Goal: Ask a question: Seek information or help from site administrators or community

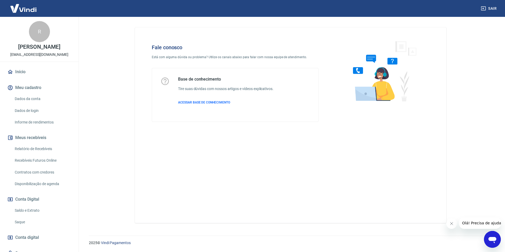
click at [449, 225] on icon "Fechar mensagem da empresa" at bounding box center [451, 223] width 4 height 4
drag, startPoint x: 484, startPoint y: 239, endPoint x: 487, endPoint y: 240, distance: 2.7
click at [484, 239] on button "Abrir janela de mensagens" at bounding box center [492, 239] width 17 height 17
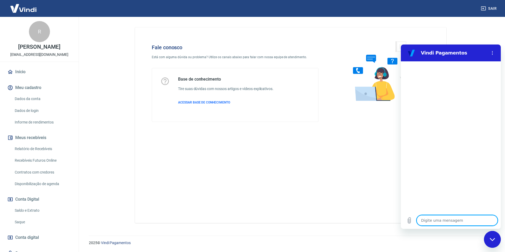
click at [441, 218] on textarea at bounding box center [456, 220] width 81 height 11
type textarea "b"
type textarea "x"
type textarea "bo"
type textarea "x"
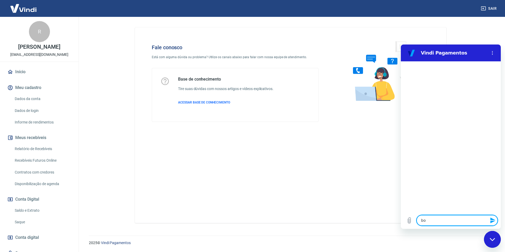
type textarea "boa"
type textarea "x"
type textarea "boa"
type textarea "x"
type textarea "boa t"
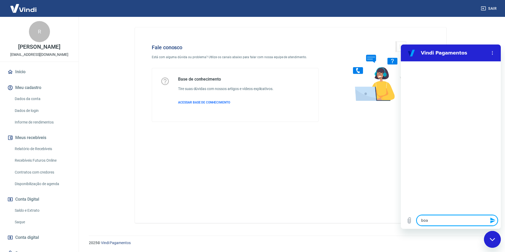
type textarea "x"
type textarea "boa ta"
type textarea "x"
type textarea "boa tar"
type textarea "x"
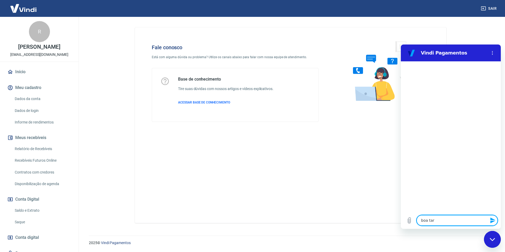
type textarea "boa tard"
type textarea "x"
type textarea "boa tarde"
type textarea "x"
type textarea "boa tarde"
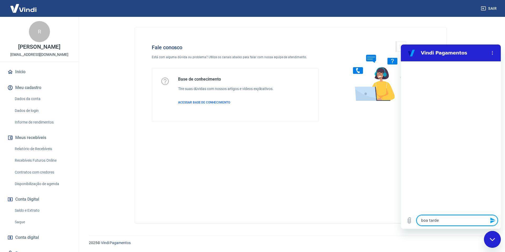
type textarea "x"
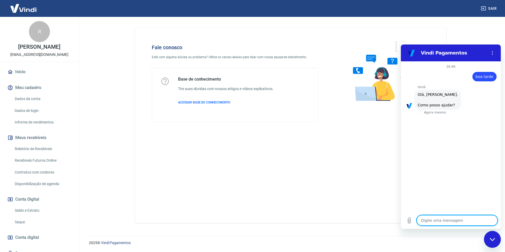
click at [435, 221] on textarea at bounding box center [456, 220] width 81 height 11
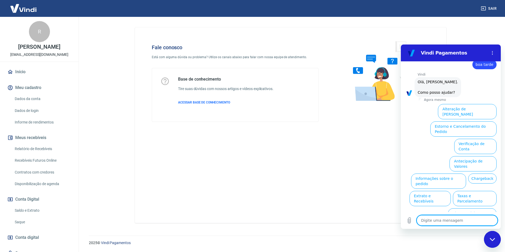
scroll to position [12, 0]
type textarea "f"
type textarea "x"
type textarea "fa"
type textarea "x"
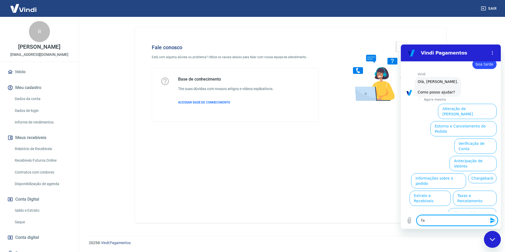
type textarea "fal"
type textarea "x"
type textarea "fala"
type textarea "x"
type textarea "falar"
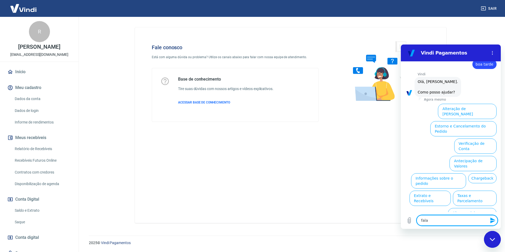
type textarea "x"
type textarea "falar"
type textarea "x"
type textarea "falar c"
type textarea "x"
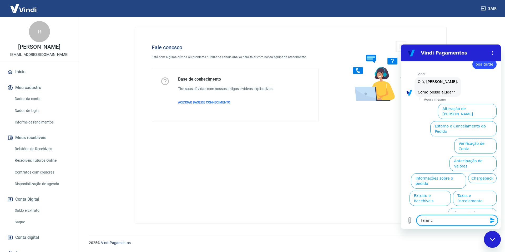
type textarea "falar co"
type textarea "x"
type textarea "falar com"
type textarea "x"
type textarea "falar com"
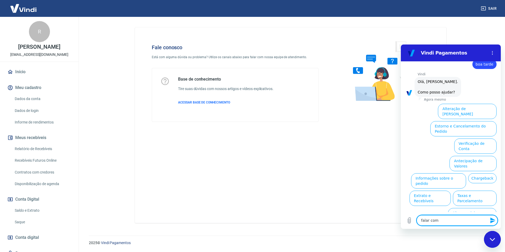
type textarea "x"
type textarea "falar com a"
type textarea "x"
type textarea "falar com at"
type textarea "x"
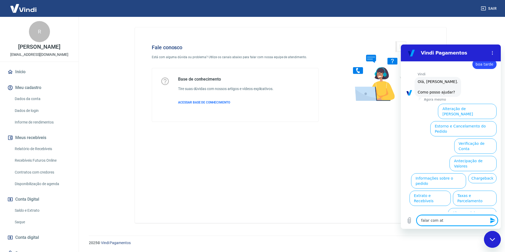
type textarea "falar com ate"
type textarea "x"
type textarea "falar com aten"
type textarea "x"
type textarea "falar com atend"
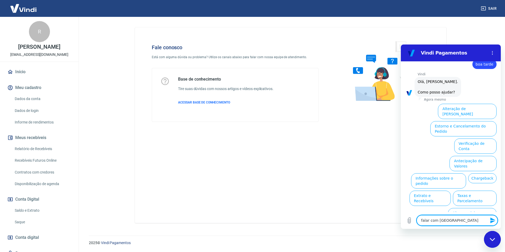
type textarea "x"
type textarea "falar com atende"
type textarea "x"
type textarea "falar com atenden"
type textarea "x"
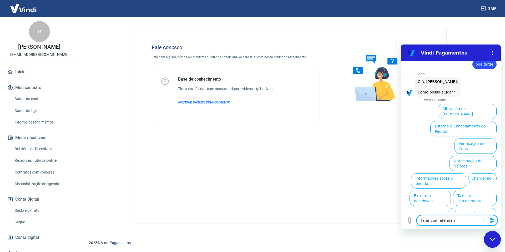
type textarea "falar com atendent"
type textarea "x"
type textarea "falar com atendente"
type textarea "x"
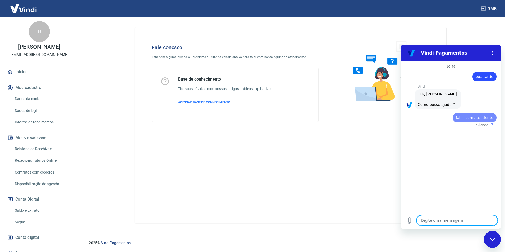
scroll to position [0, 0]
type textarea "x"
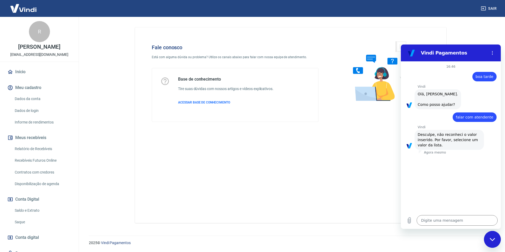
click at [225, 126] on div "Fale conosco Está com alguma dúvida ou problema? Utilize os canais abaixo para …" at bounding box center [235, 83] width 184 height 94
click at [435, 106] on span "Olá, Rafael Cartapasso. Como posso ajudar?" at bounding box center [438, 99] width 40 height 16
click at [461, 120] on div "diz: falar com atendente" at bounding box center [474, 116] width 44 height 9
drag, startPoint x: 430, startPoint y: 226, endPoint x: 430, endPoint y: 223, distance: 2.9
click at [430, 225] on div "Digite uma mensagem x" at bounding box center [451, 220] width 100 height 17
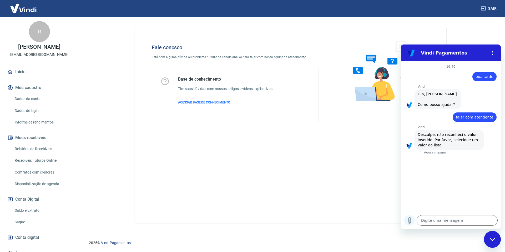
click at [411, 222] on icon "Carregar arquivo" at bounding box center [409, 220] width 6 height 6
click at [427, 223] on textarea at bounding box center [456, 220] width 81 height 11
click at [494, 52] on icon "Menu de opções" at bounding box center [492, 53] width 4 height 4
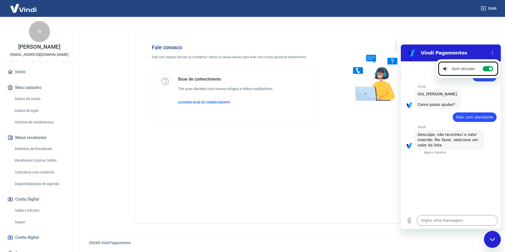
click at [455, 120] on div "diz: falar com atendente" at bounding box center [449, 115] width 96 height 13
click at [432, 210] on div "16:46 diz: boa tarde Enviado · Agora mesmo Vindi Vindi diz: Olá, Rafael Cartapa…" at bounding box center [451, 136] width 100 height 150
click at [423, 221] on textarea at bounding box center [456, 220] width 81 height 11
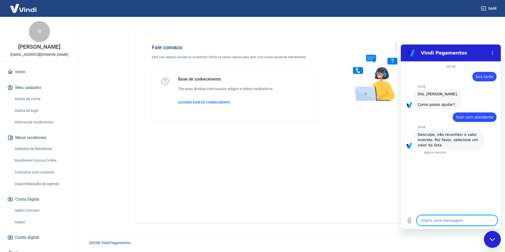
type textarea "a"
type textarea "x"
type textarea "at"
type textarea "x"
type textarea "ate"
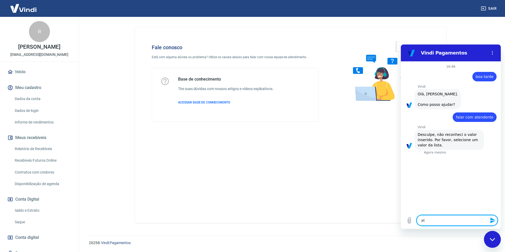
type textarea "x"
type textarea "aten"
type textarea "x"
type textarea "atend"
type textarea "x"
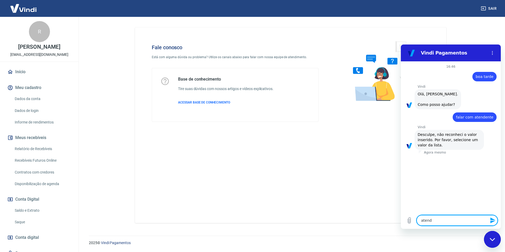
type textarea "atende"
type textarea "x"
type textarea "atenden"
type textarea "x"
type textarea "atendent"
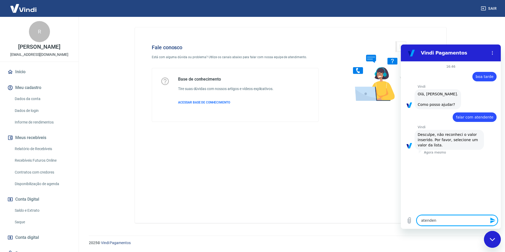
type textarea "x"
type textarea "atendente"
type textarea "x"
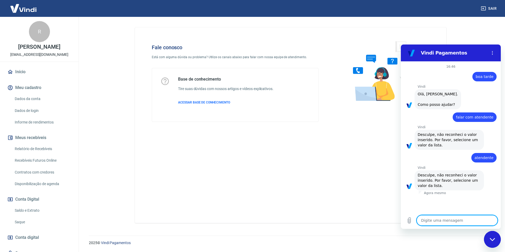
click at [456, 182] on span "Desculpe, não reconheci o valor inserido. Por favor, selecione um valor da list…" at bounding box center [449, 180] width 63 height 16
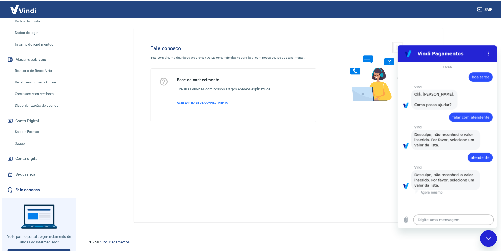
scroll to position [87, 0]
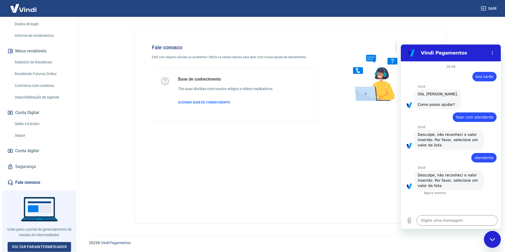
drag, startPoint x: 11, startPoint y: 14, endPoint x: 17, endPoint y: 10, distance: 7.4
click at [11, 14] on img at bounding box center [23, 8] width 34 height 16
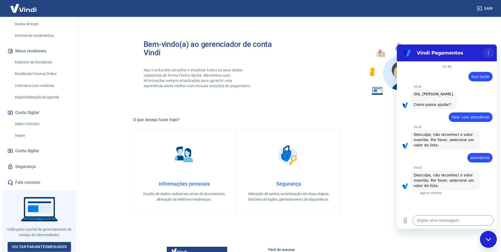
drag, startPoint x: 490, startPoint y: 52, endPoint x: 885, endPoint y: 55, distance: 395.2
click at [490, 52] on icon "Menu de opções" at bounding box center [488, 53] width 4 height 4
click at [485, 6] on button "Sair" at bounding box center [485, 9] width 19 height 10
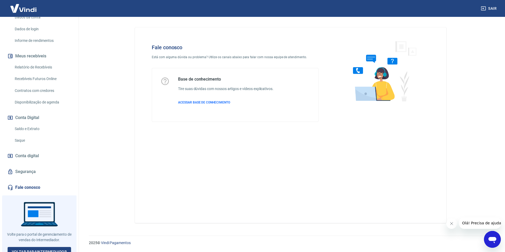
scroll to position [87, 0]
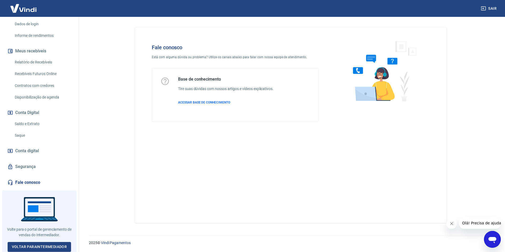
click at [27, 184] on link "Fale conosco" at bounding box center [39, 182] width 66 height 12
click at [29, 183] on link "Fale conosco" at bounding box center [39, 182] width 66 height 12
click at [26, 181] on link "Fale conosco" at bounding box center [39, 182] width 66 height 12
drag, startPoint x: 178, startPoint y: 54, endPoint x: 293, endPoint y: 52, distance: 115.7
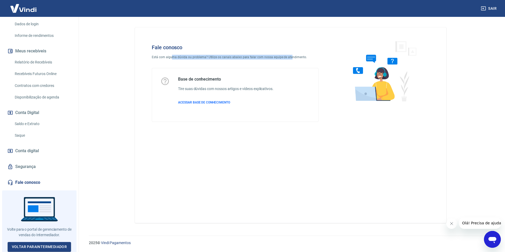
click at [290, 54] on div "Fale conosco Está com alguma dúvida ou problema? Utilize os canais abaixo para …" at bounding box center [235, 83] width 184 height 94
click at [293, 52] on div "Fale conosco Está com alguma dúvida ou problema? Utilize os canais abaixo para …" at bounding box center [235, 83] width 184 height 94
click at [493, 242] on icon "Abrir janela de mensagens" at bounding box center [491, 238] width 9 height 9
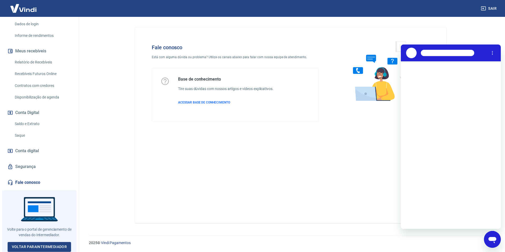
scroll to position [0, 0]
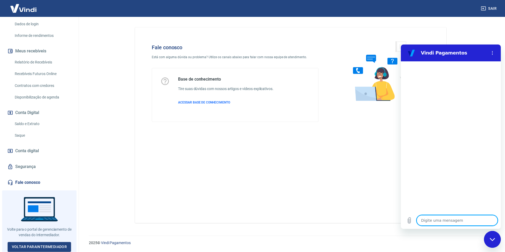
click at [427, 220] on textarea at bounding box center [456, 220] width 81 height 11
type textarea "a"
type textarea "x"
type textarea "at"
type textarea "x"
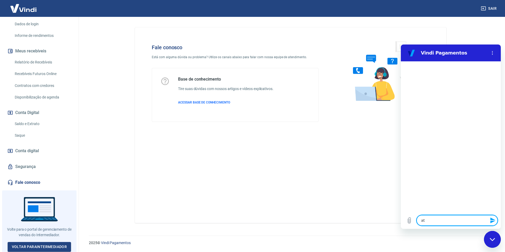
type textarea "ate"
type textarea "x"
type textarea "aten"
type textarea "x"
type textarea "atend"
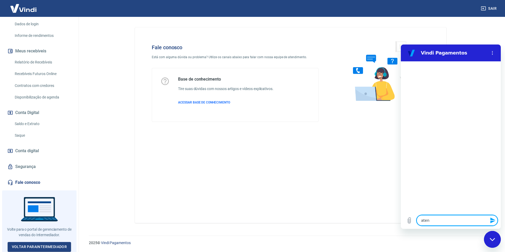
type textarea "x"
type textarea "atende"
type textarea "x"
type textarea "atenden"
type textarea "x"
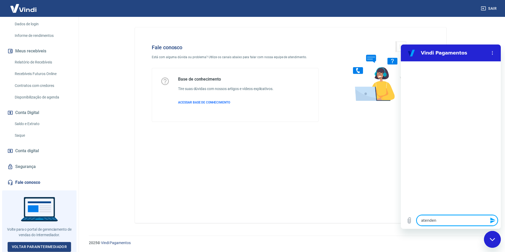
type textarea "atendent"
type textarea "x"
type textarea "atendente"
type textarea "x"
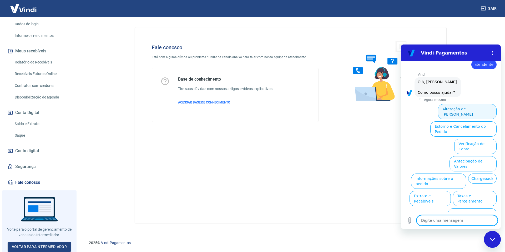
scroll to position [12, 0]
click at [466, 173] on button "Informações sobre o pedido" at bounding box center [438, 180] width 55 height 15
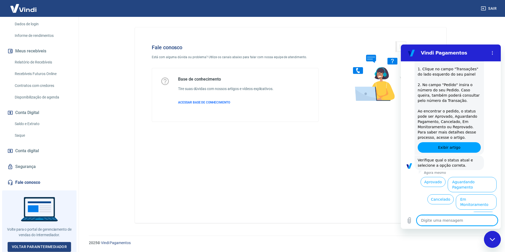
scroll to position [103, 0]
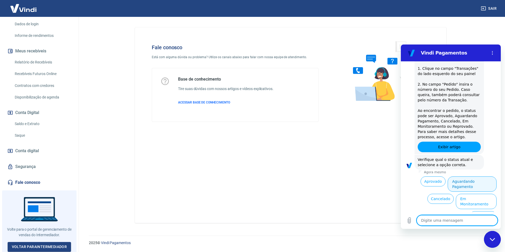
click at [464, 183] on button "Aguardando Pagamento" at bounding box center [471, 183] width 49 height 15
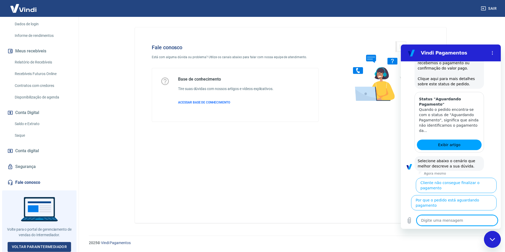
scroll to position [252, 0]
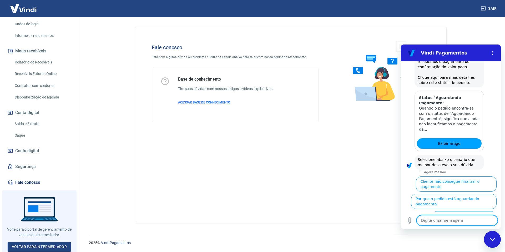
click at [464, 211] on button "Cliente pagou, mas pedido consta 'Aguardando Pagamento'" at bounding box center [464, 221] width 64 height 21
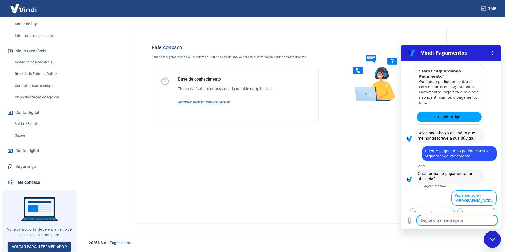
scroll to position [287, 0]
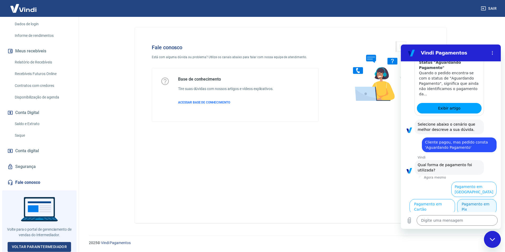
click at [476, 204] on button "Pagamento em Pix" at bounding box center [476, 206] width 39 height 15
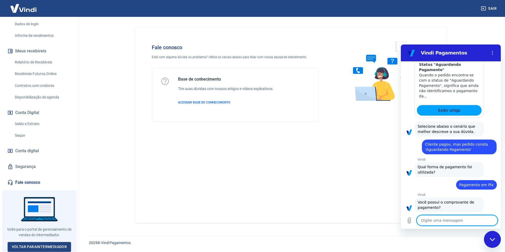
scroll to position [298, 0]
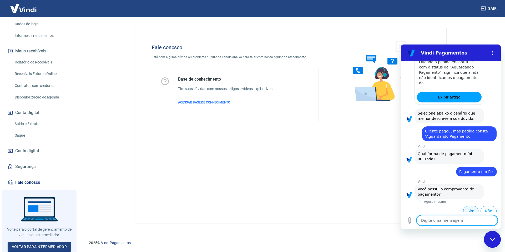
click at [469, 207] on button "Sim" at bounding box center [470, 211] width 15 height 10
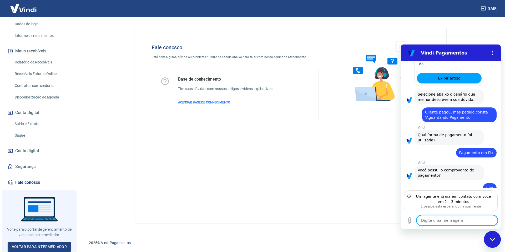
scroll to position [340, 0]
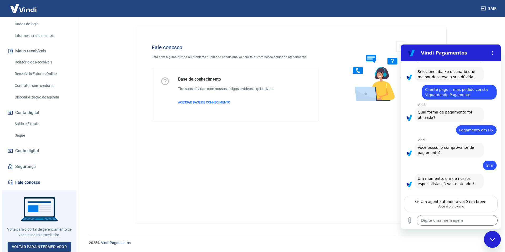
type textarea "x"
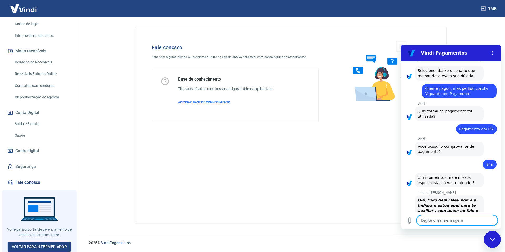
scroll to position [350, 0]
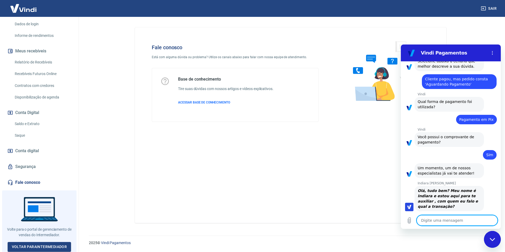
click at [436, 219] on textarea at bounding box center [456, 220] width 81 height 11
type textarea "b"
type textarea "x"
type textarea "bo"
type textarea "x"
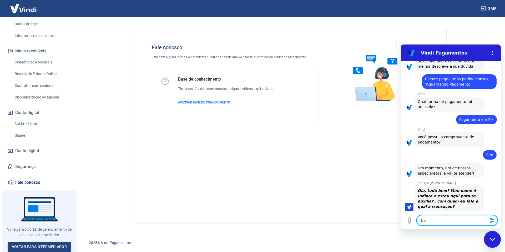
type textarea "boa"
type textarea "x"
type textarea "boa"
type textarea "x"
type textarea "boa t"
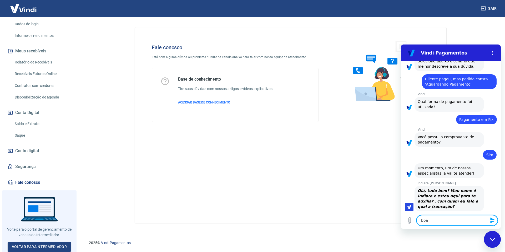
type textarea "x"
type textarea "boa ta"
type textarea "x"
type textarea "boa tar"
type textarea "x"
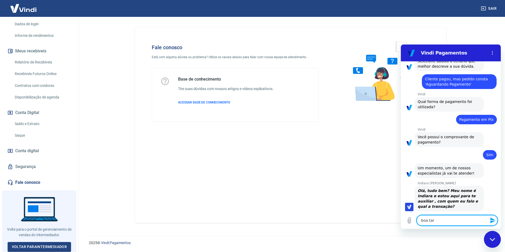
type textarea "boa tard"
type textarea "x"
type textarea "boa tarde"
type textarea "x"
type textarea "boa tarde"
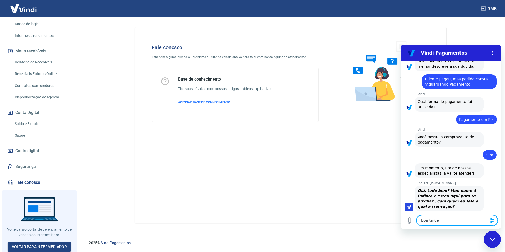
type textarea "x"
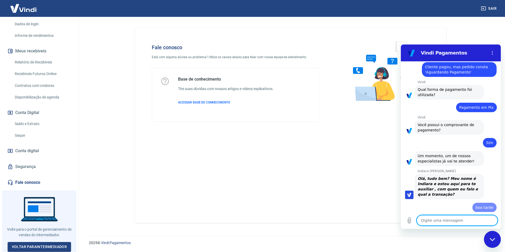
type textarea "x"
type textarea "d"
type textarea "x"
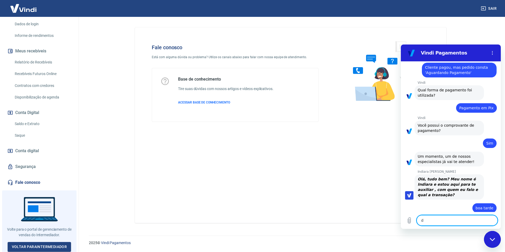
type textarea "de"
type textarea "x"
type textarea "des"
type textarea "x"
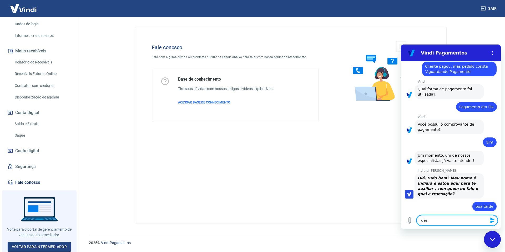
type textarea "desd"
type textarea "x"
type textarea "desde"
type textarea "x"
type textarea "desde"
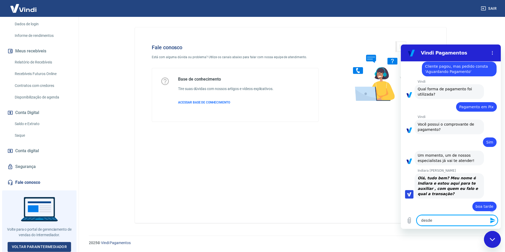
type textarea "x"
type textarea "desde o"
type textarea "x"
type textarea "desde om"
type textarea "x"
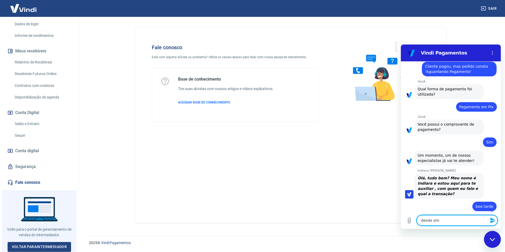
type textarea "desde omt"
type textarea "x"
type textarea "desde omte"
type textarea "x"
type textarea "desde omtem"
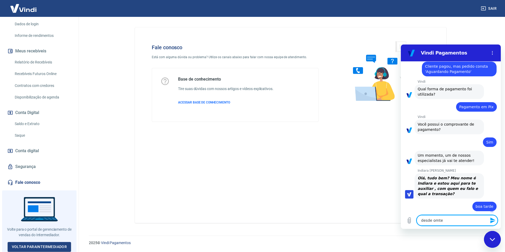
type textarea "x"
type textarea "desde omtem"
type textarea "x"
type textarea "desde omtem e"
type textarea "x"
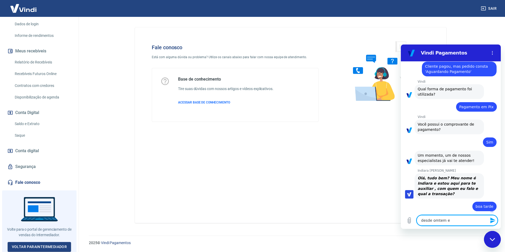
type textarea "desde omtem es"
type textarea "x"
type textarea "desde omtem est"
type textarea "x"
type textarea "desde omtem está"
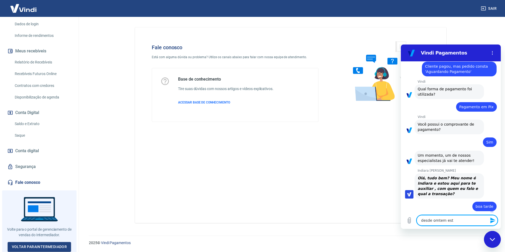
type textarea "x"
type textarea "desde omtem está"
type textarea "x"
type textarea "desde omtem está a"
type textarea "x"
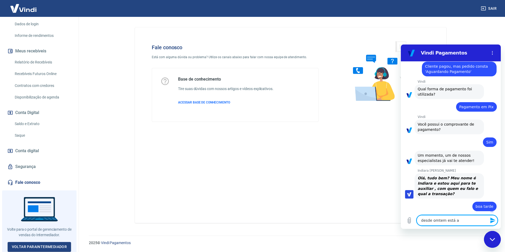
type textarea "desde omtem está ac"
type textarea "x"
type textarea "desde omtem está aco"
type textarea "x"
type textarea "desde omtem está acon"
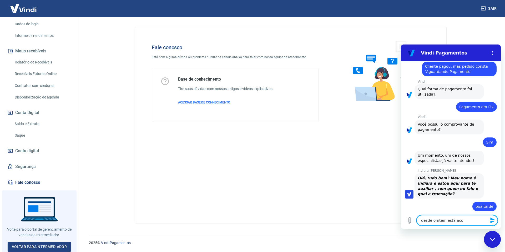
type textarea "x"
type textarea "desde omtem está acont"
type textarea "x"
type textarea "desde omtem está aconte"
type textarea "x"
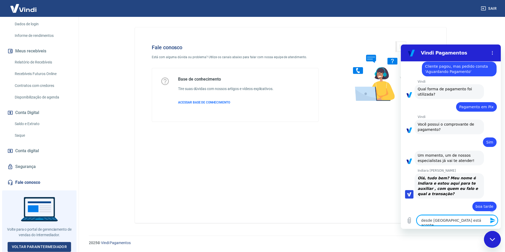
type textarea "desde omtem está acontec"
type textarea "x"
type textarea "desde omtem está acontece"
type textarea "x"
type textarea "desde omtem está acontecen"
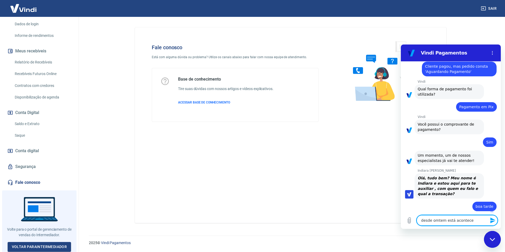
type textarea "x"
type textarea "desde omtem está acontecend"
type textarea "x"
type textarea "desde omtem está acontecendo"
type textarea "x"
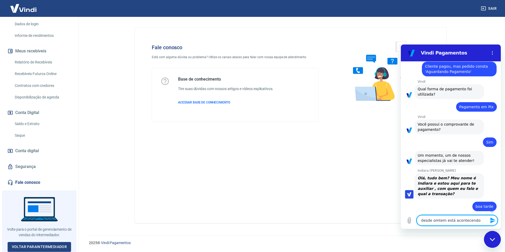
type textarea "desde omtem está acontecendo"
type textarea "x"
type textarea "desde omtem está acontecendo d"
type textarea "x"
type textarea "desde omtem está acontecendo de"
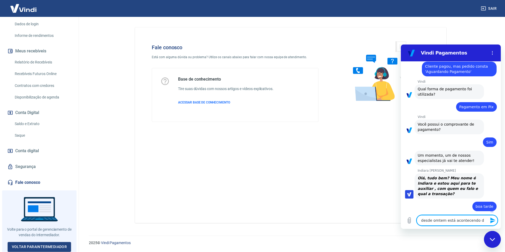
type textarea "x"
type textarea "desde omtem está acontecendo de"
type textarea "x"
type textarea "desde omtem está acontecendo de o"
type textarea "x"
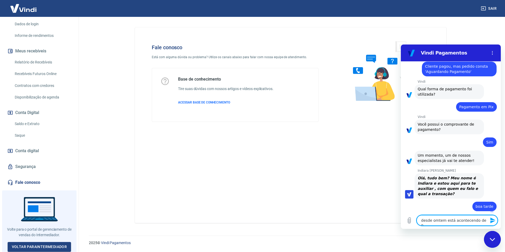
type textarea "desde omtem está acontecendo de o"
type textarea "x"
type textarea "desde omtem está acontecendo de o p"
type textarea "x"
type textarea "desde omtem está acontecendo de o pe"
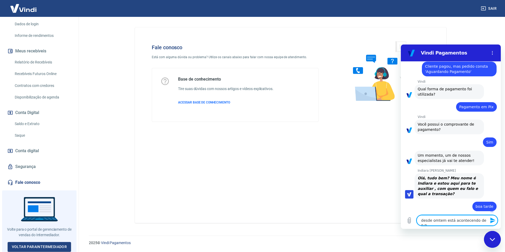
type textarea "x"
type textarea "desde omtem está acontecendo de o ped"
type textarea "x"
type textarea "desde omtem está acontecendo de o pedi"
type textarea "x"
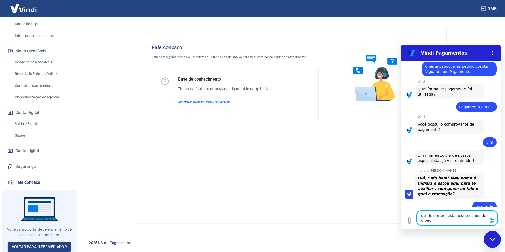
type textarea "desde omtem está acontecendo de o pedid"
type textarea "x"
type textarea "desde omtem está acontecendo de o pedido"
type textarea "x"
type textarea "desde omtem está acontecendo de o pedido"
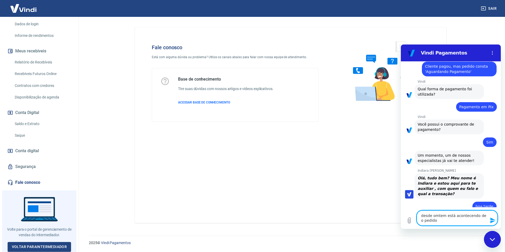
type textarea "x"
type textarea "desde omtem está acontecendo de o pedido f"
type textarea "x"
type textarea "desde omtem está acontecendo de o pedido fi"
type textarea "x"
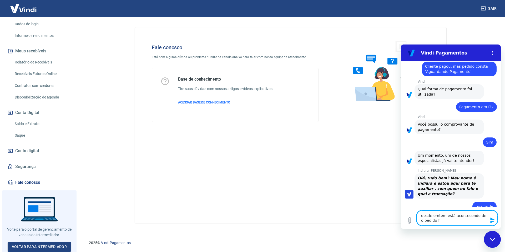
type textarea "desde omtem está acontecendo de o pedido fic"
type textarea "x"
type textarea "desde omtem está acontecendo de o pedido fica"
type textarea "x"
type textarea "desde omtem está acontecendo de o pedido ficar"
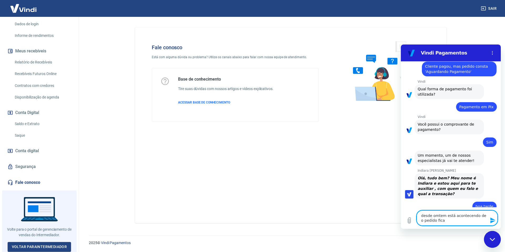
type textarea "x"
type textarea "desde omtem está acontecendo de o pedido ficar"
type textarea "x"
type textarea "desde omtem está acontecendo de o pedido ficar a"
type textarea "x"
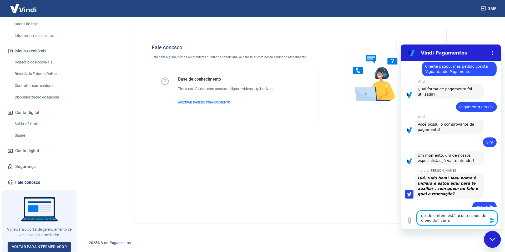
type textarea "desde omtem está acontecendo de o pedido ficar ag"
type textarea "x"
type textarea "desde omtem está acontecendo de o pedido ficar agu"
type textarea "x"
type textarea "desde omtem está acontecendo de o pedido ficar agua"
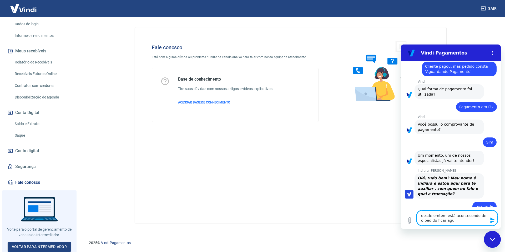
type textarea "x"
type textarea "desde omtem está acontecendo de o pedido ficar aguar"
type textarea "x"
type textarea "desde omtem está acontecendo de o pedido ficar aguard"
type textarea "x"
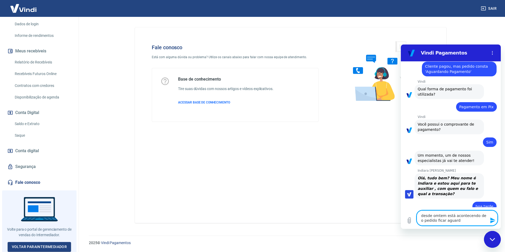
type textarea "desde omtem está acontecendo de o pedido ficar aguarda"
type textarea "x"
type textarea "desde omtem está acontecendo de o pedido ficar aguardan"
type textarea "x"
type textarea "desde omtem está acontecendo de o pedido ficar aguardand"
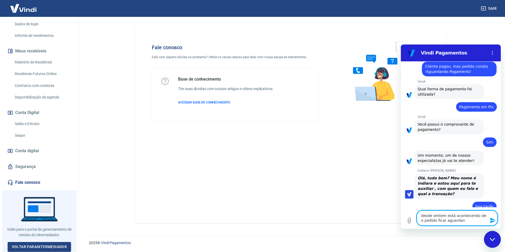
type textarea "x"
type textarea "desde omtem está acontecendo de o pedido ficar aguardando"
type textarea "x"
type textarea "desde omtem está acontecendo de o pedido ficar aguardando"
type textarea "x"
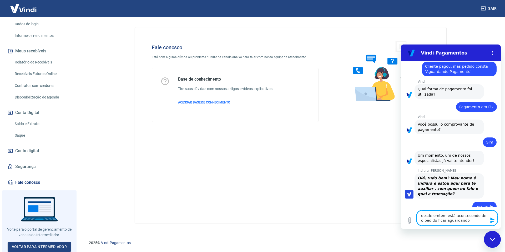
type textarea "desde omtem está acontecendo de o pedido ficar aguardando p"
type textarea "x"
type textarea "desde omtem está acontecendo de o pedido ficar aguardando pa"
type textarea "x"
type textarea "desde omtem está acontecendo de o pedido ficar aguardando pag"
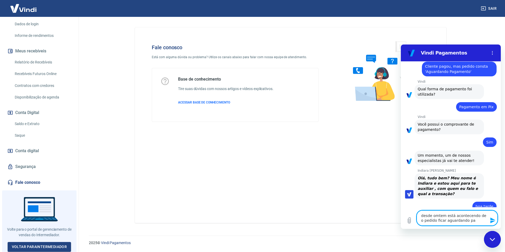
type textarea "x"
type textarea "desde omtem está acontecendo de o pedido ficar aguardando paga"
type textarea "x"
type textarea "desde omtem está acontecendo de o pedido ficar aguardando pagam"
type textarea "x"
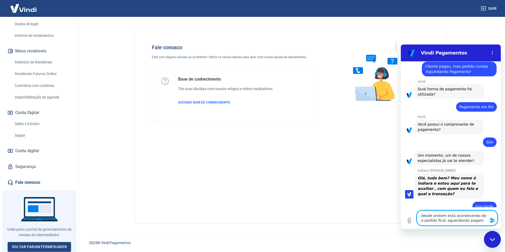
type textarea "desde omtem está acontecendo de o pedido ficar aguardando pagame"
type textarea "x"
type textarea "desde omtem está acontecendo de o pedido ficar aguardando pagamen"
type textarea "x"
type textarea "desde omtem está acontecendo de o pedido ficar aguardando pagament"
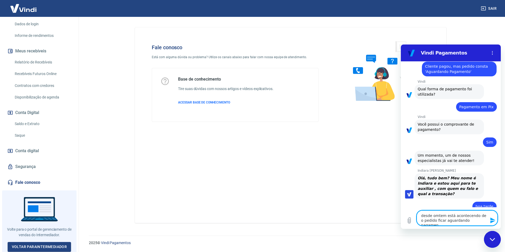
type textarea "x"
type textarea "desde omtem está acontecendo de o pedido ficar aguardando pagamento"
type textarea "x"
type textarea "desde omtem está acontecendo de o pedido ficar aguardando pagamento"
type textarea "x"
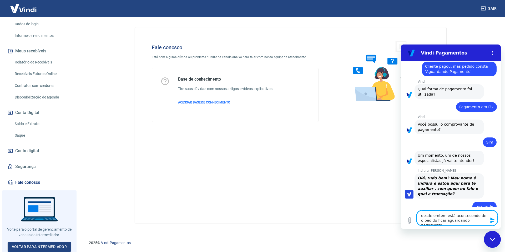
type textarea "desde omtem está acontecendo de o pedido ficar aguardando pagamento e"
type textarea "x"
type textarea "desde omtem está acontecendo de o pedido ficar aguardando pagamento e"
type textarea "x"
type textarea "desde omtem está acontecendo de o pedido ficar aguardando pagamento e n"
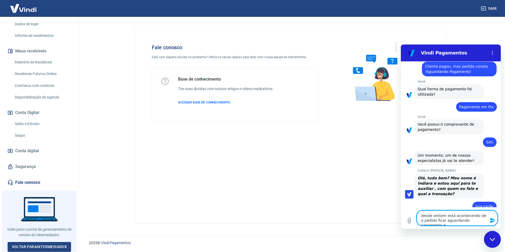
type textarea "x"
type textarea "desde omtem está acontecendo de o pedido ficar aguardando pagamento e nã"
type textarea "x"
type textarea "desde omtem está acontecendo de o pedido ficar aguardando pagamento e não"
type textarea "x"
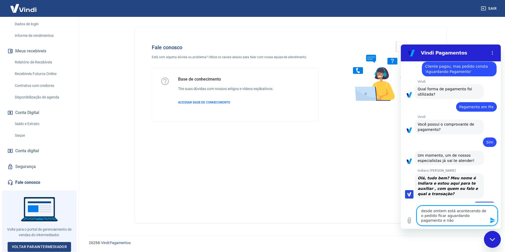
type textarea "desde omtem está acontecendo de o pedido ficar aguardando pagamento e não"
type textarea "x"
type textarea "desde omtem está acontecendo de o pedido ficar aguardando pagamento e não a"
type textarea "x"
type textarea "desde omtem está acontecendo de o pedido ficar aguardando pagamento e não at"
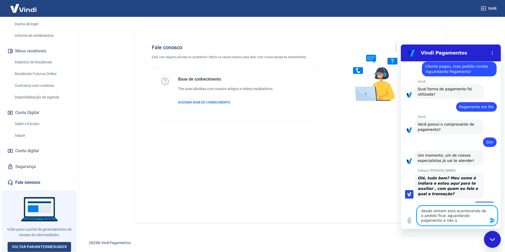
type textarea "x"
type textarea "desde omtem está acontecendo de o pedido ficar aguardando pagamento e não atu"
type textarea "x"
type textarea "desde omtem está acontecendo de o pedido ficar aguardando pagamento e não atua"
type textarea "x"
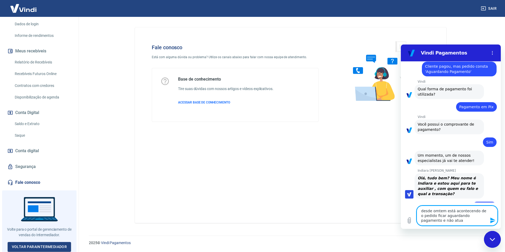
type textarea "desde omtem está acontecendo de o pedido ficar aguardando pagamento e não atuai"
type textarea "x"
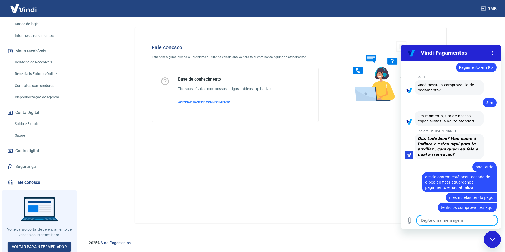
scroll to position [403, 0]
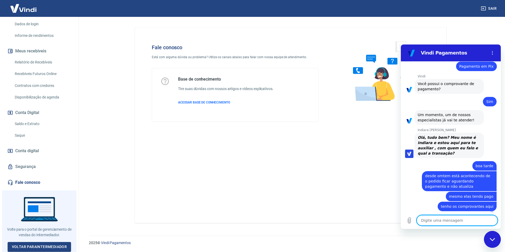
click at [426, 218] on textarea at bounding box center [456, 220] width 81 height 11
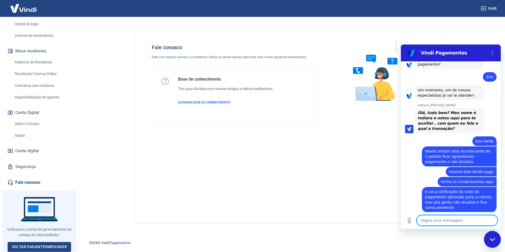
scroll to position [429, 0]
